Goal: Information Seeking & Learning: Find specific fact

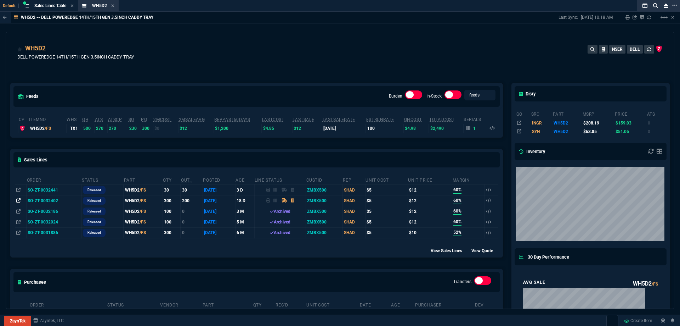
click at [18, 202] on icon at bounding box center [18, 200] width 4 height 4
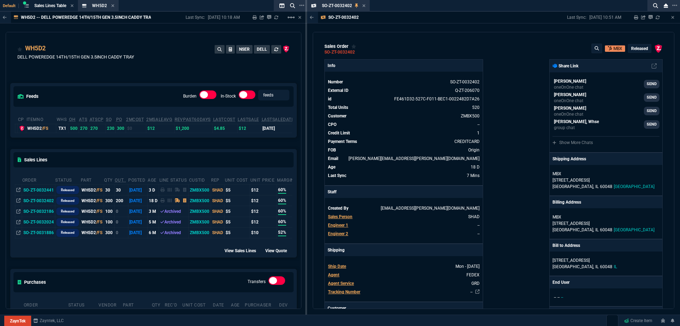
drag, startPoint x: 351, startPoint y: 8, endPoint x: 166, endPoint y: 10, distance: 185.0
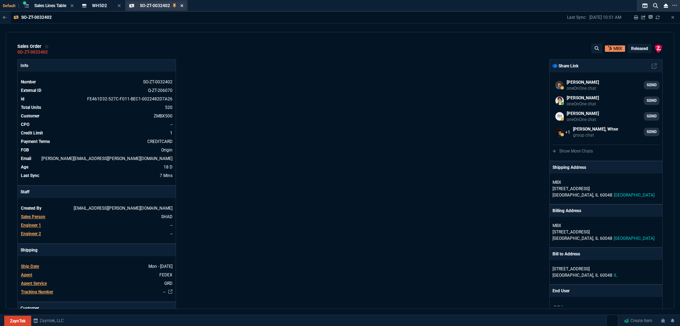
click at [183, 7] on icon at bounding box center [181, 6] width 3 height 4
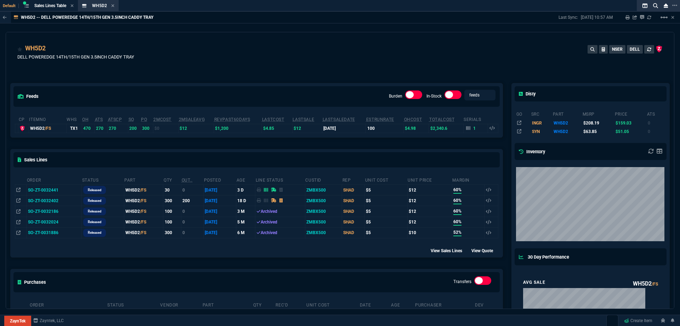
click at [114, 7] on icon at bounding box center [112, 6] width 3 height 4
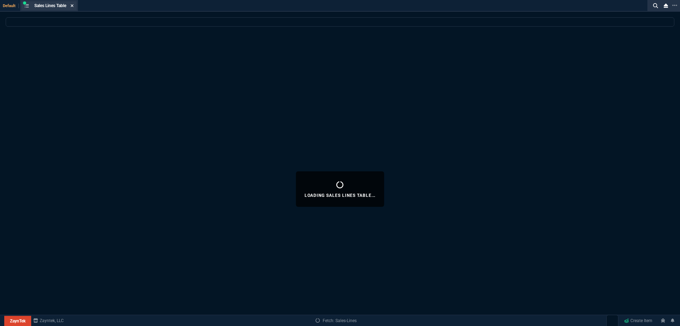
select select
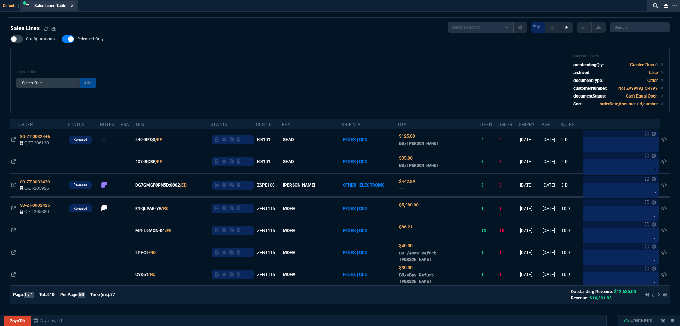
click at [72, 6] on icon at bounding box center [72, 6] width 3 height 4
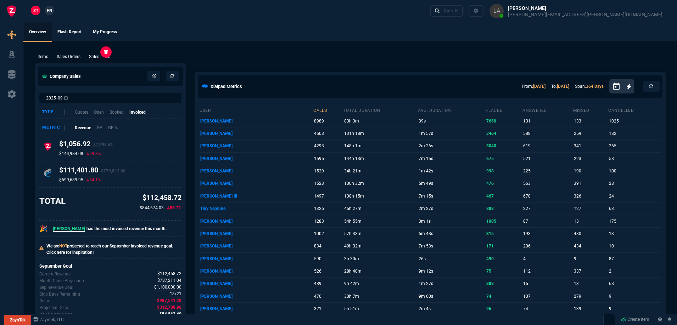
click at [102, 56] on p "Sales Lines" at bounding box center [99, 57] width 21 height 6
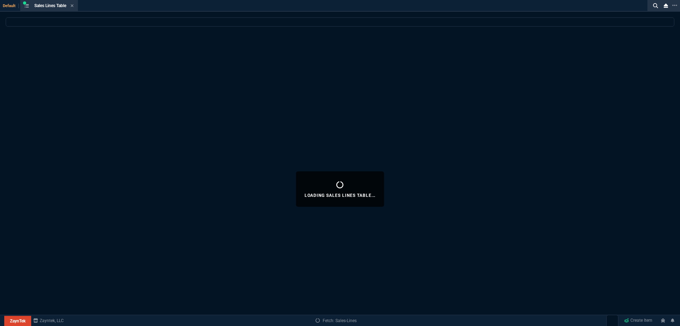
select select
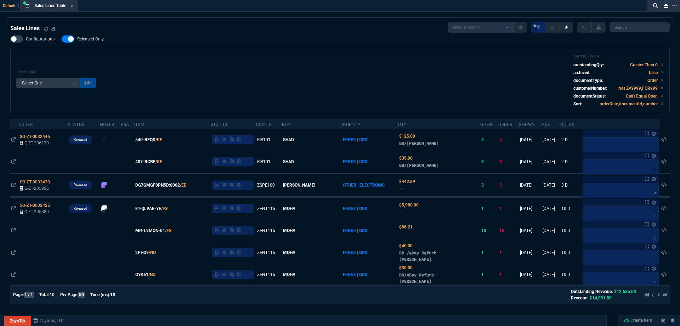
drag, startPoint x: 92, startPoint y: 40, endPoint x: 304, endPoint y: 70, distance: 213.3
click at [92, 40] on span "Released Only" at bounding box center [90, 39] width 27 height 6
click at [62, 39] on input "Released Only" at bounding box center [61, 39] width 0 height 0
checkbox input "false"
click at [304, 70] on div "Filter Table Select One Add Filter () Age () ATS () Cond (itemVariantCode) Cust…" at bounding box center [340, 80] width 648 height 53
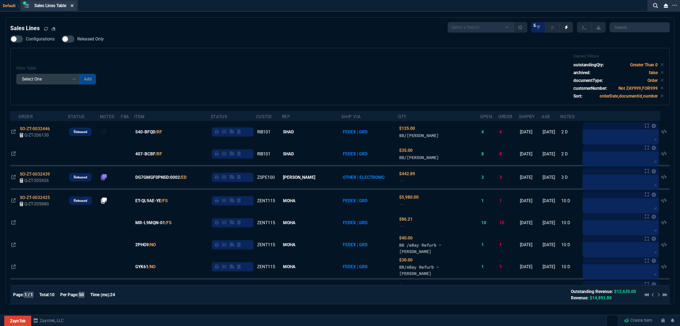
click at [73, 5] on icon at bounding box center [72, 6] width 3 height 4
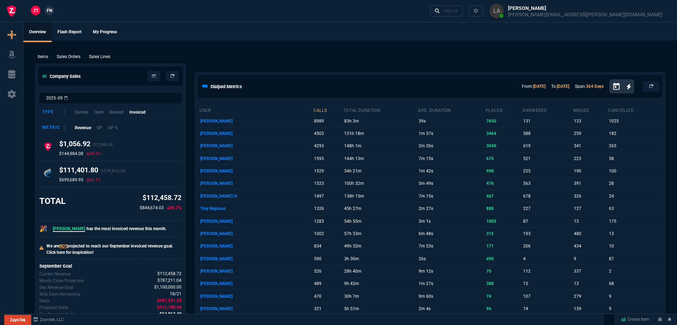
click at [50, 12] on span "FN" at bounding box center [49, 10] width 5 height 6
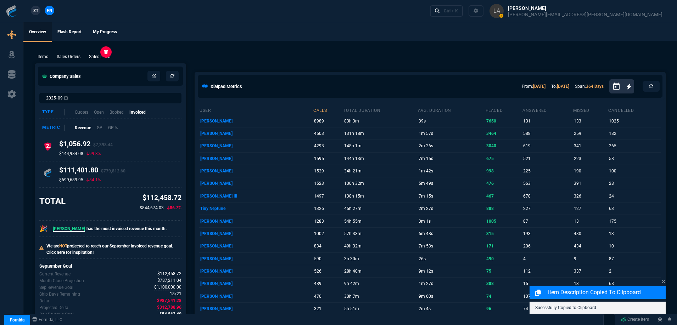
click at [99, 56] on p "Sales Lines" at bounding box center [99, 57] width 21 height 6
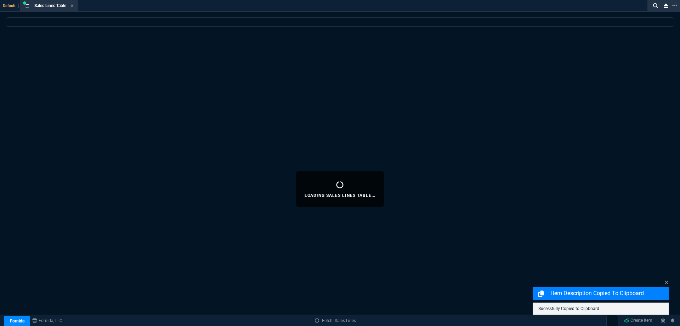
select select
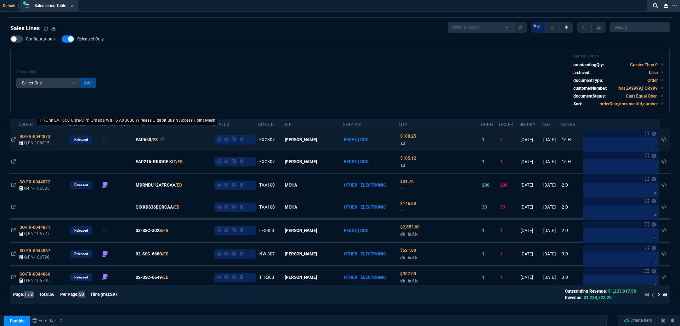
click at [150, 141] on span "EAP650" at bounding box center [144, 139] width 16 height 6
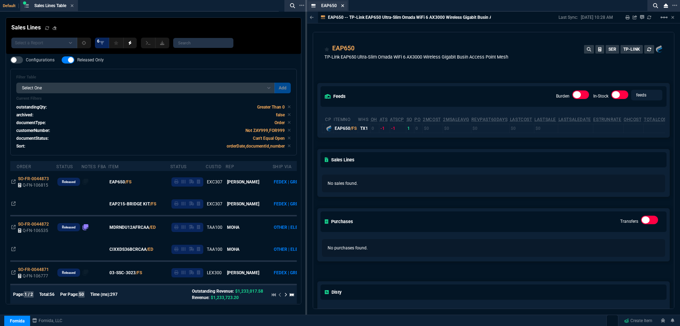
click at [343, 7] on icon at bounding box center [342, 6] width 3 height 4
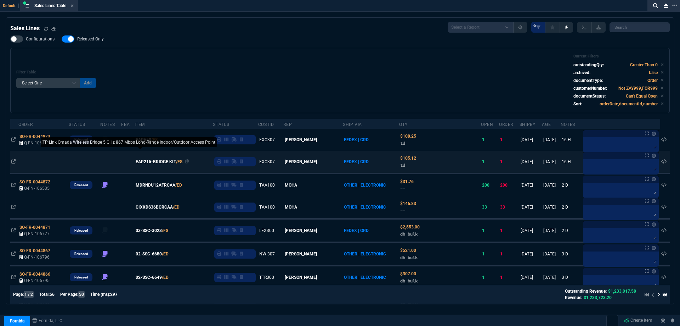
click at [153, 163] on span "EAP215-BRIDGE KIT" at bounding box center [156, 161] width 40 height 6
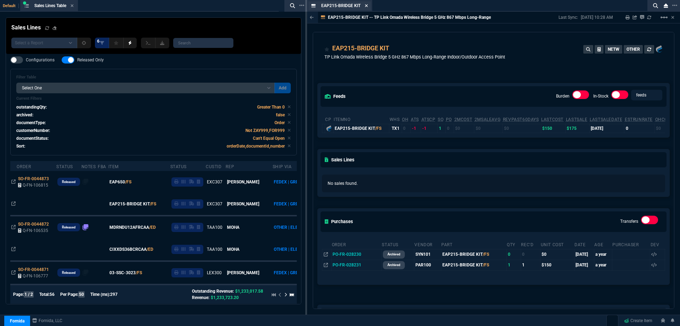
click at [367, 7] on icon at bounding box center [366, 6] width 3 height 4
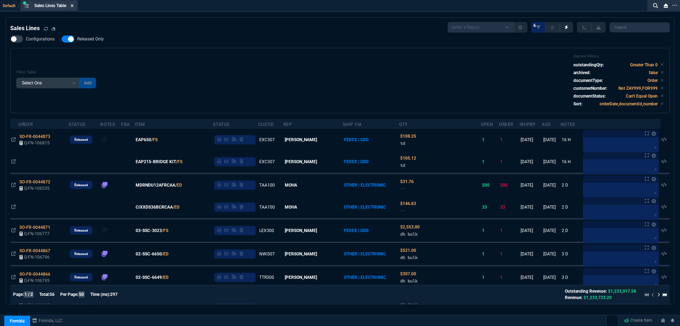
click at [74, 5] on icon at bounding box center [72, 6] width 3 height 4
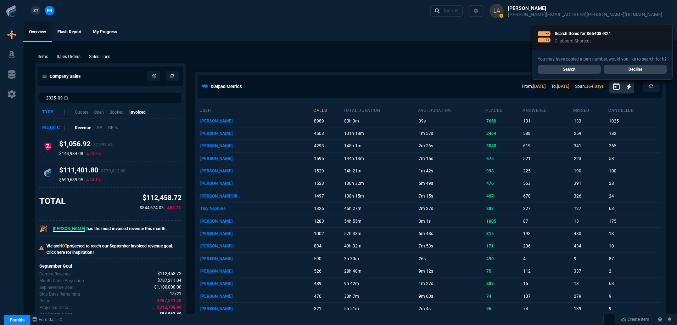
click at [556, 72] on link "Search" at bounding box center [569, 69] width 63 height 9
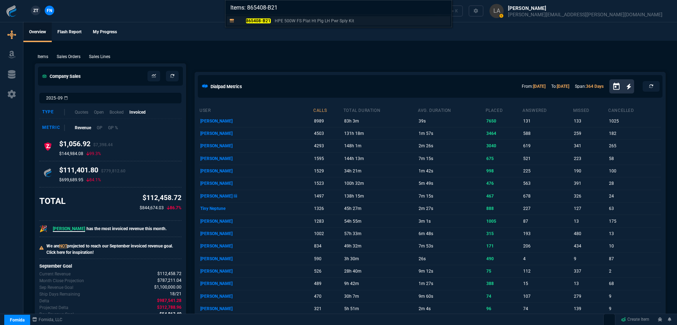
click at [269, 22] on mark "865408-B21" at bounding box center [258, 20] width 25 height 5
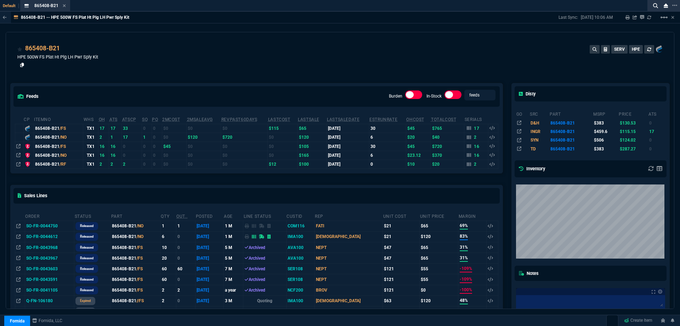
click at [20, 66] on icon at bounding box center [22, 65] width 4 height 4
click at [63, 8] on fa-icon at bounding box center [64, 6] width 3 height 5
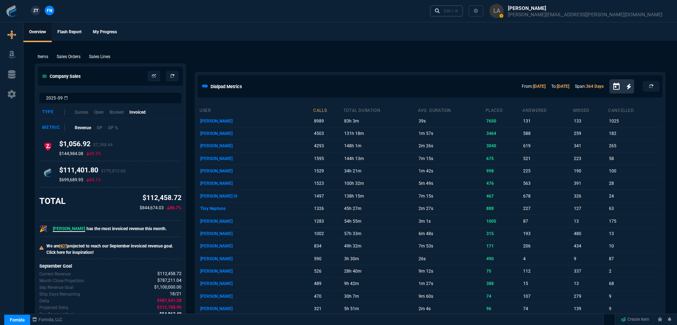
click at [463, 12] on link "Ctrl + K" at bounding box center [446, 10] width 33 height 11
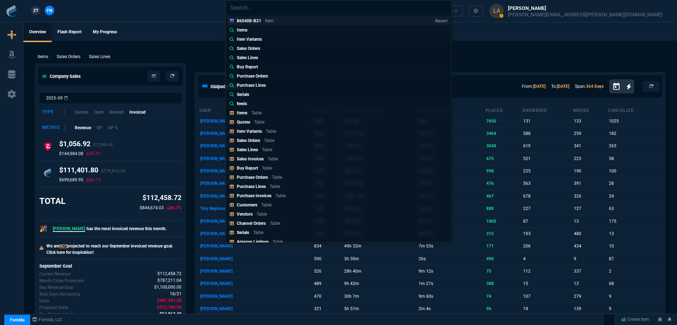
click at [287, 25] on link "865408-B21 Item Recent" at bounding box center [338, 20] width 223 height 9
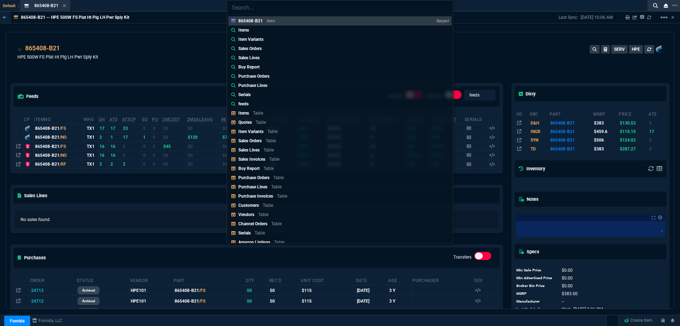
click at [170, 35] on div "865408-B21 Item Recent Items Item Variants Sales Orders Sales Lines Buy Report …" at bounding box center [340, 163] width 680 height 326
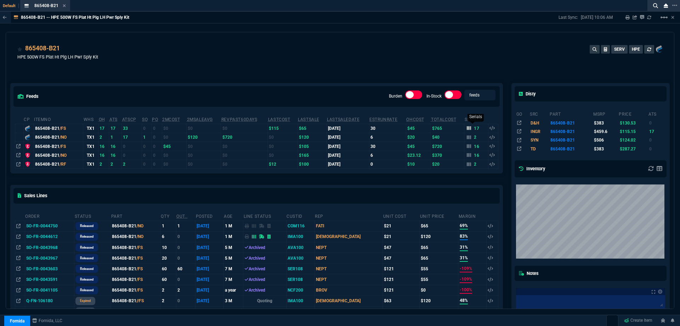
click at [467, 130] on icon at bounding box center [469, 128] width 4 height 4
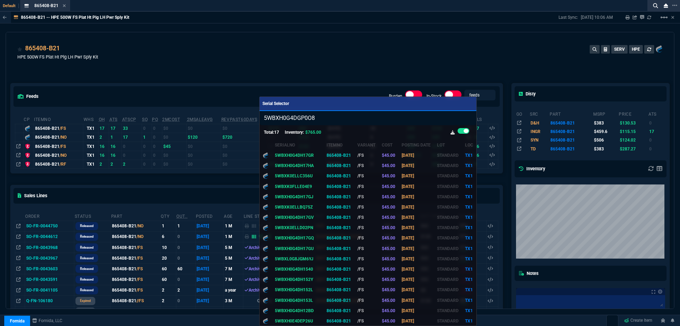
type input "5WBXH0G4DGP0O8"
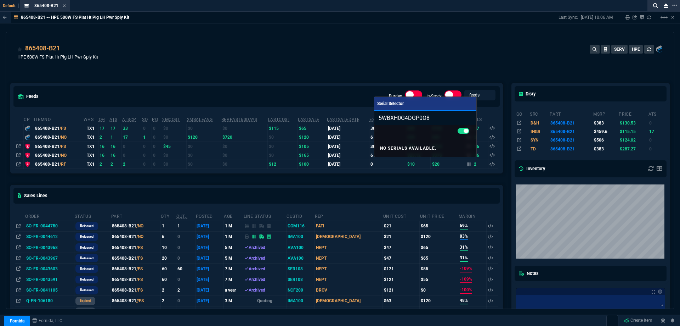
click at [348, 62] on div at bounding box center [340, 163] width 680 height 326
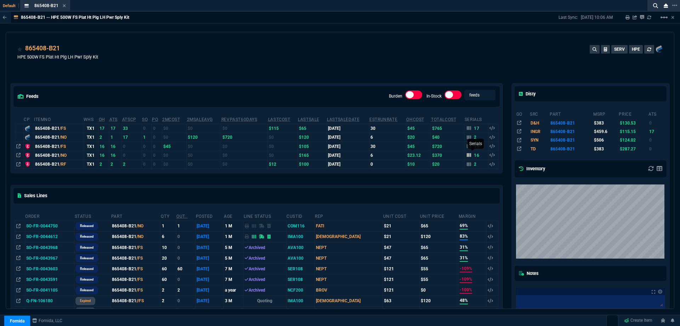
click at [470, 158] on div "16" at bounding box center [473, 155] width 13 height 6
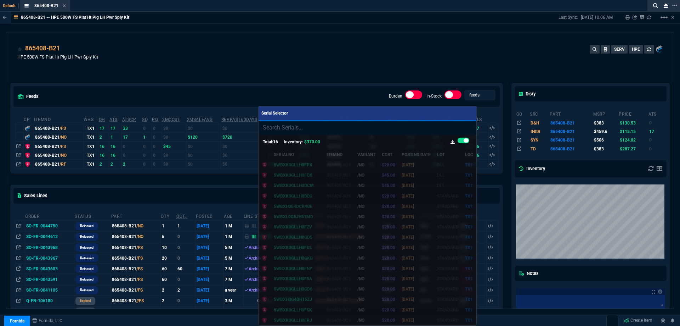
click at [304, 43] on div at bounding box center [340, 163] width 680 height 326
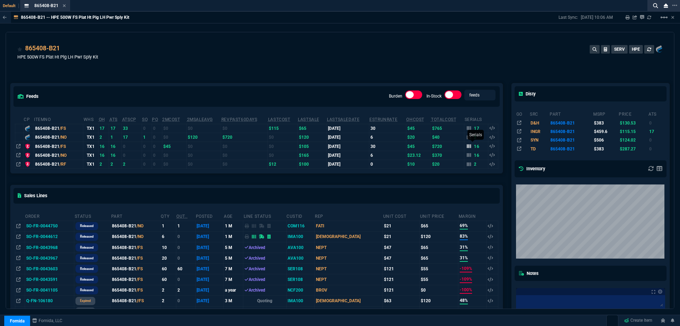
click at [467, 146] on icon at bounding box center [469, 146] width 4 height 4
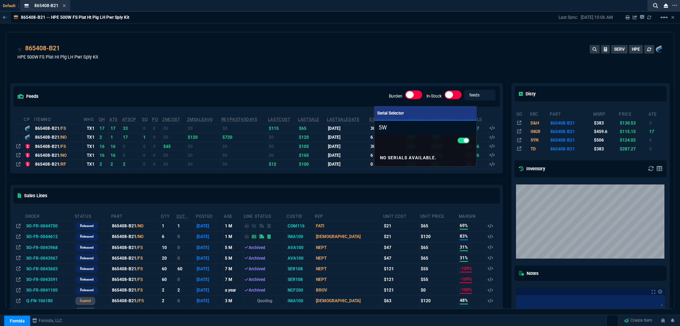
type input "5"
click at [209, 22] on div at bounding box center [340, 163] width 680 height 326
